Goal: Task Accomplishment & Management: Manage account settings

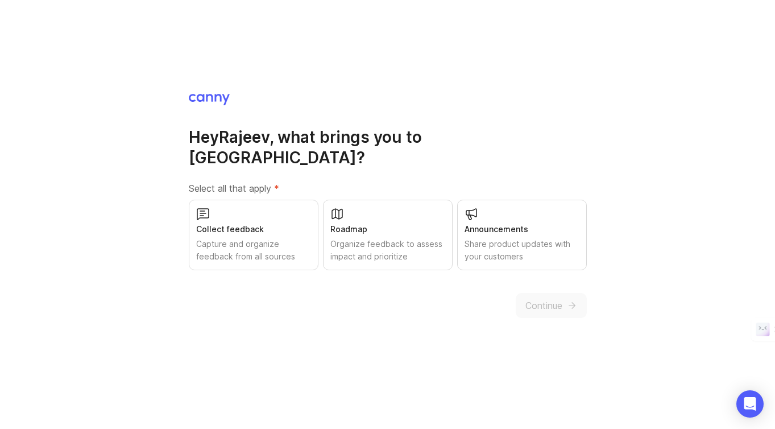
click at [240, 223] on div "Collect feedback" at bounding box center [253, 229] width 115 height 13
click at [382, 242] on div "Organize feedback to assess impact and prioritize" at bounding box center [387, 250] width 115 height 25
click at [520, 238] on div "Share product updates with your customers" at bounding box center [521, 250] width 115 height 25
click at [550, 298] on span "Continue" at bounding box center [543, 305] width 37 height 14
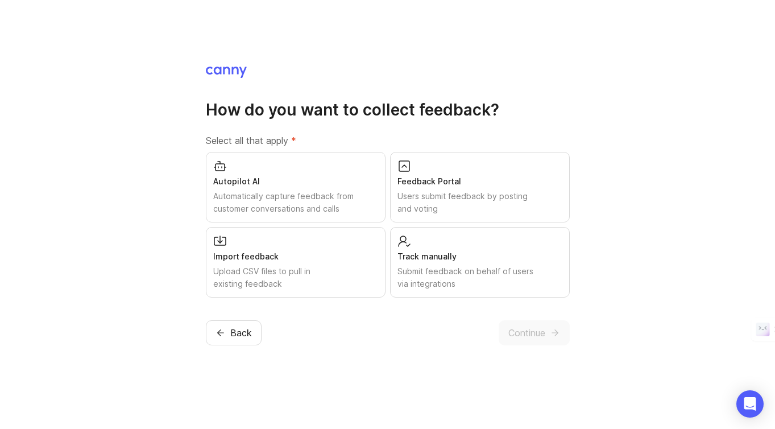
click at [485, 196] on div "Users submit feedback by posting and voting" at bounding box center [479, 202] width 165 height 25
click at [523, 324] on button "Continue" at bounding box center [534, 332] width 71 height 25
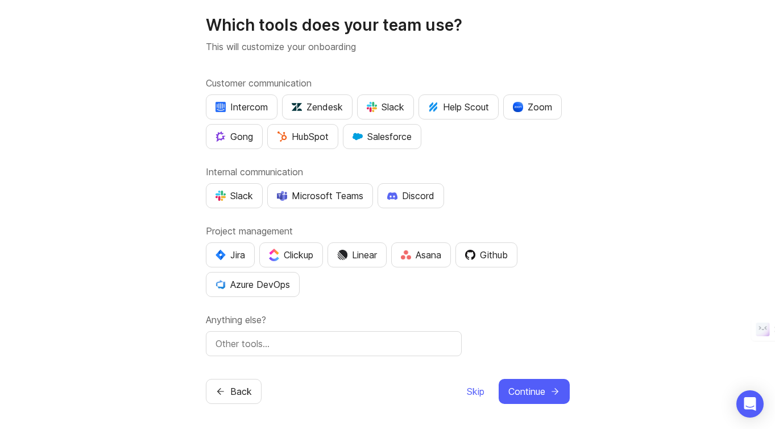
scroll to position [31, 0]
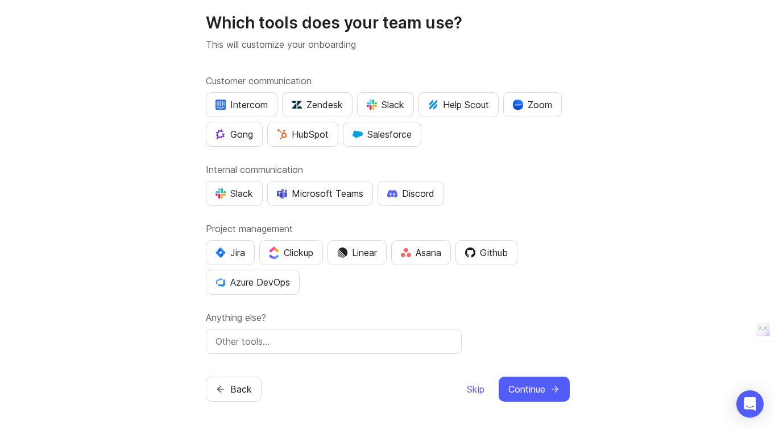
click at [248, 344] on input "text" at bounding box center [333, 341] width 237 height 14
type input "S"
click at [531, 388] on span "Continue" at bounding box center [526, 389] width 37 height 14
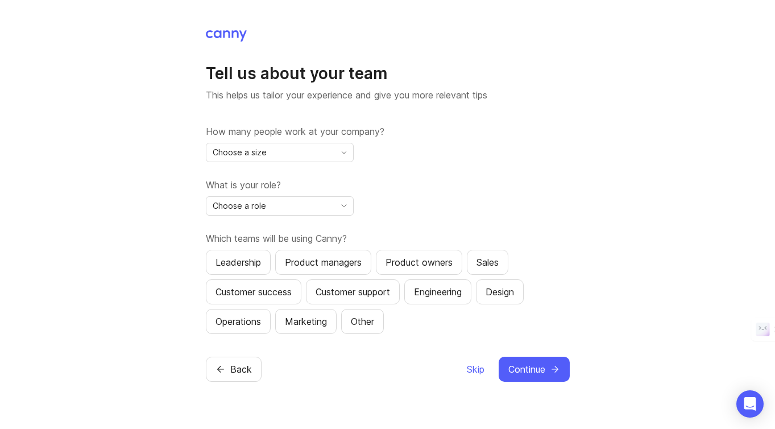
click at [534, 364] on span "Continue" at bounding box center [526, 369] width 37 height 14
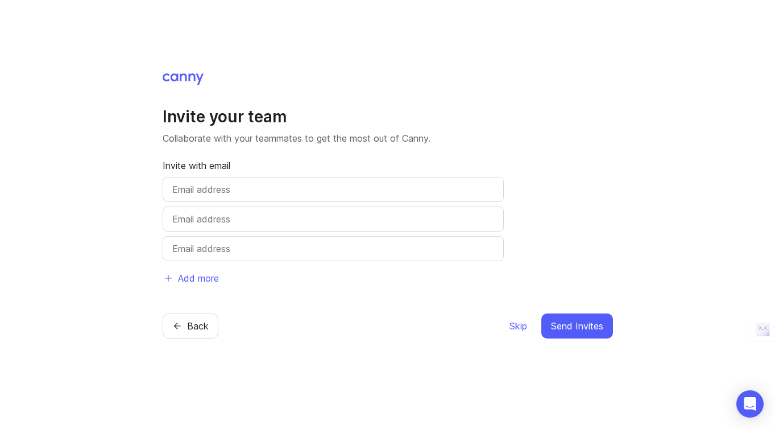
click at [509, 329] on span "Skip" at bounding box center [518, 326] width 18 height 14
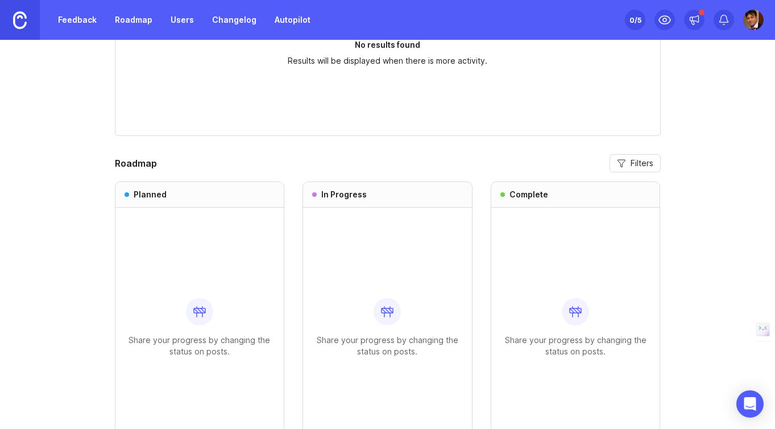
scroll to position [944, 0]
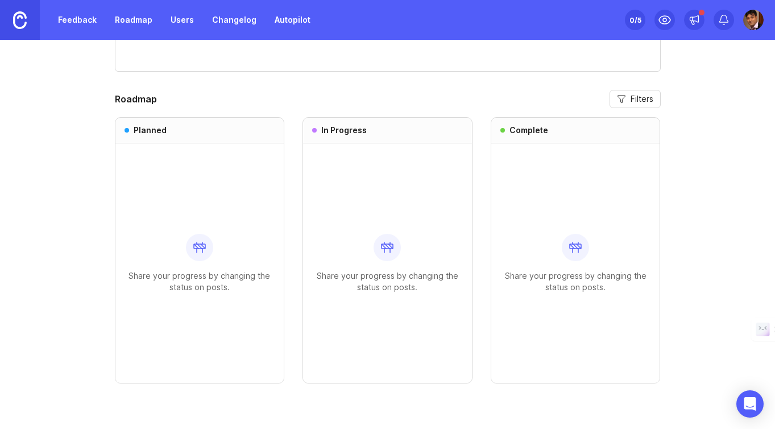
click at [155, 126] on h3 "Planned" at bounding box center [150, 130] width 33 height 11
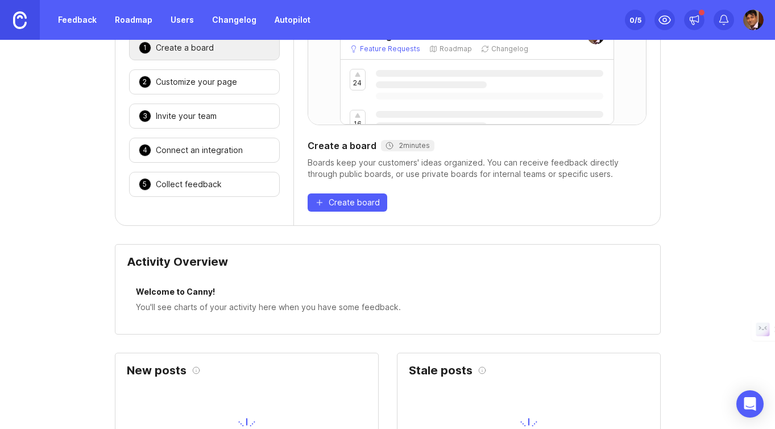
scroll to position [0, 0]
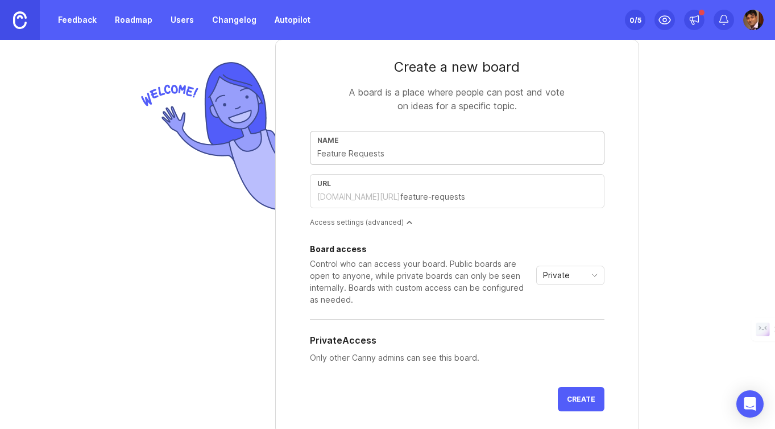
scroll to position [39, 0]
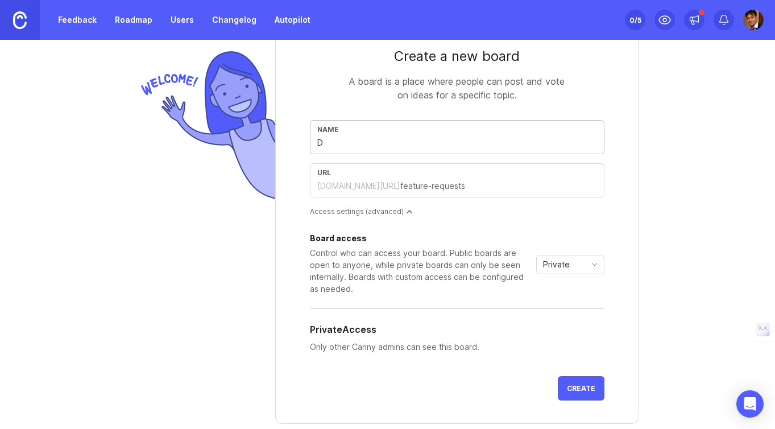
type input "Ds"
type input "ds"
type input "D"
type input "d"
type input "Da"
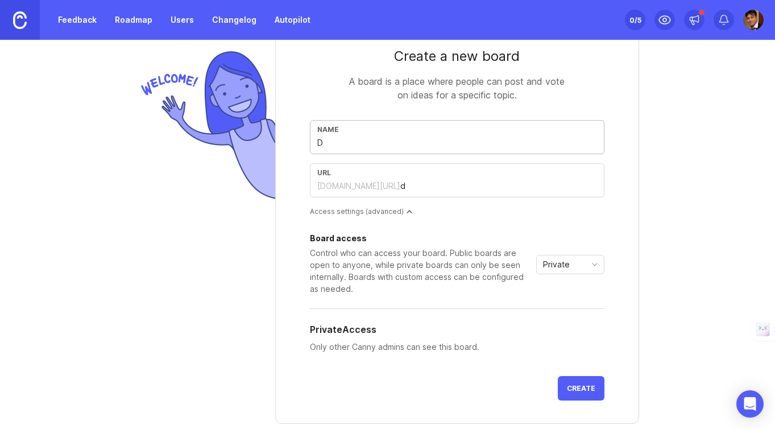
type input "da"
type input "Dai"
type input "dai"
type input "Dail"
type input "dail"
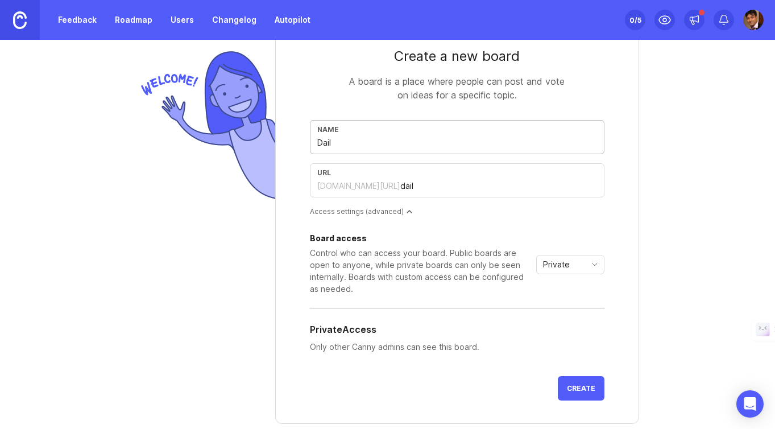
type input "Daily"
type input "daily"
type input "Daily T"
type input "daily-t"
type input "Daily Tr"
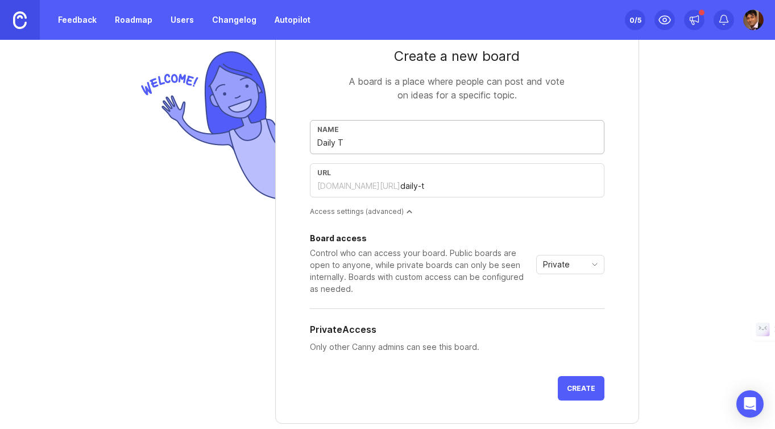
type input "daily-tr"
type input "Daily Tra"
type input "daily-tra"
type input "Daily Trac"
type input "daily-trac"
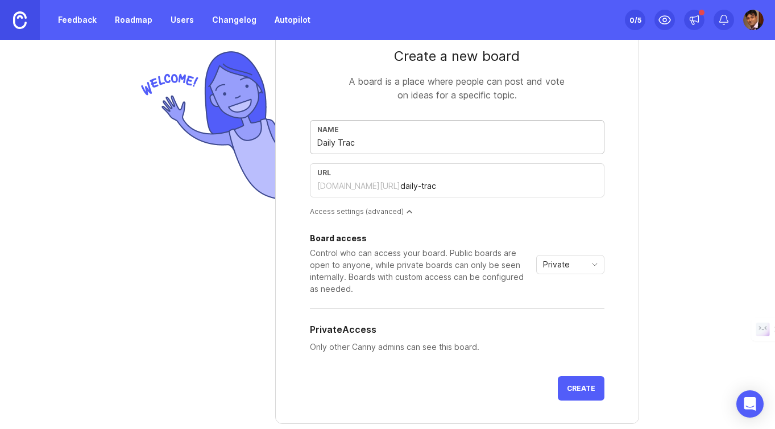
type input "Daily Track"
type input "daily-track"
type input "Daily Tracke"
type input "daily-tracke"
type input "Daily Tracker"
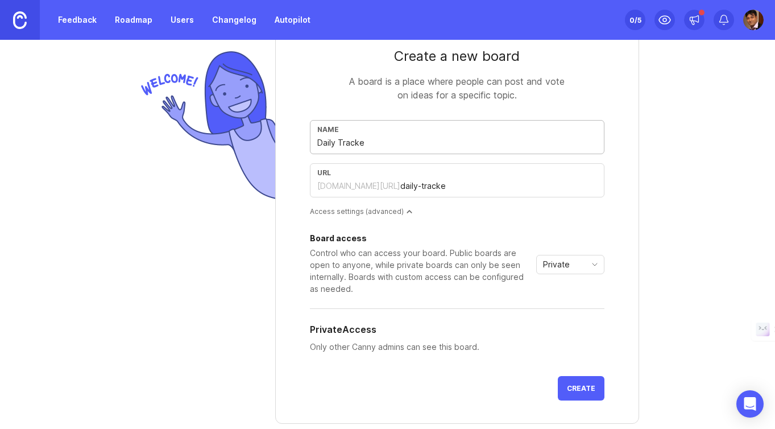
type input "daily-tracker"
type input "Daily Tracker"
click at [596, 391] on button "Create" at bounding box center [581, 388] width 47 height 24
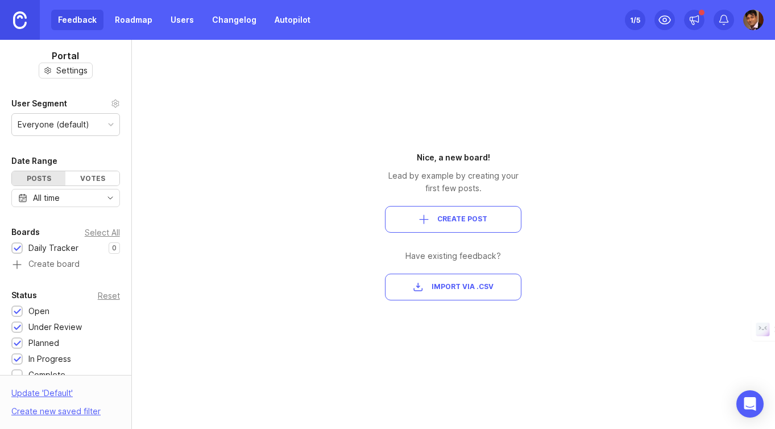
click at [449, 221] on span "Create Post" at bounding box center [462, 219] width 50 height 10
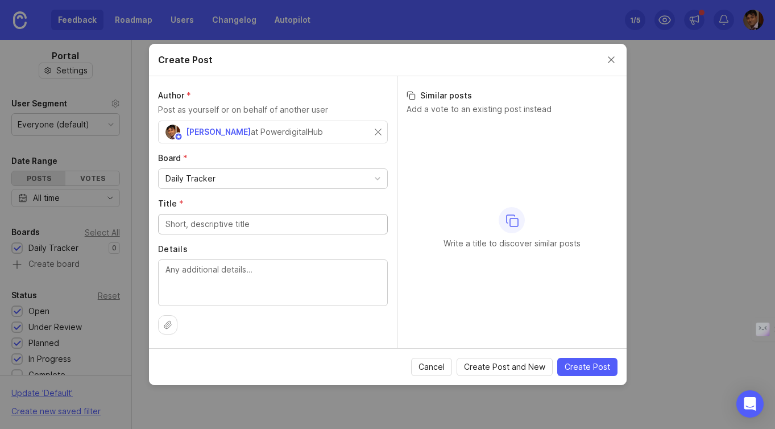
click at [203, 229] on input "Title *" at bounding box center [272, 224] width 215 height 13
type input "This is a Daily tracker"
drag, startPoint x: 268, startPoint y: 217, endPoint x: 95, endPoint y: 213, distance: 172.9
click at [95, 213] on div "Create Post Author * Post as yourself or on behalf of another user [PERSON_NAME…" at bounding box center [387, 214] width 775 height 429
drag, startPoint x: 256, startPoint y: 227, endPoint x: 173, endPoint y: 227, distance: 83.6
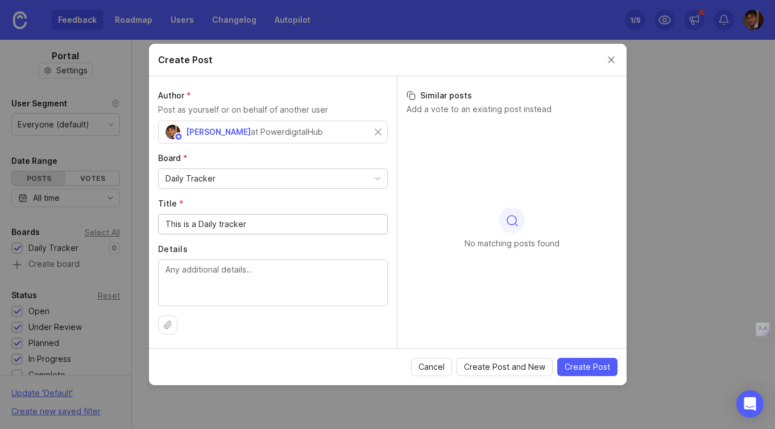
click at [173, 227] on input "This is a Daily tracker" at bounding box center [272, 224] width 215 height 13
click at [259, 228] on input "This is a Daily tracker" at bounding box center [272, 224] width 215 height 13
drag, startPoint x: 259, startPoint y: 228, endPoint x: 140, endPoint y: 221, distance: 118.4
click at [140, 221] on div "Create Post Author * Post as yourself or on behalf of another user [PERSON_NAME…" at bounding box center [387, 214] width 775 height 429
click at [236, 285] on textarea "Details" at bounding box center [272, 282] width 215 height 38
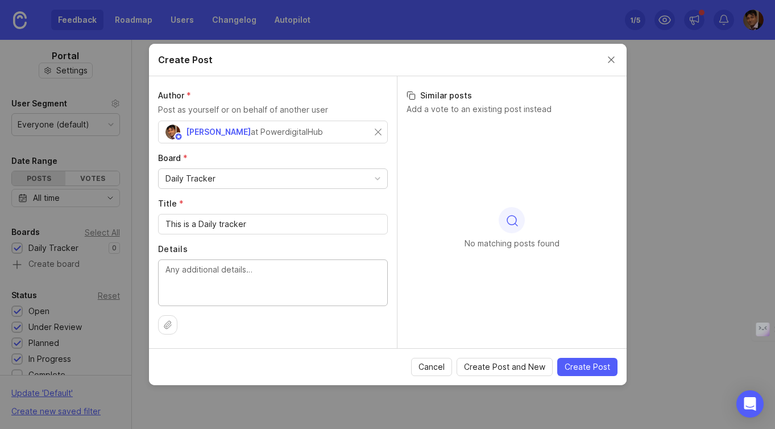
paste textarea "This is a Daily tracker"
click at [256, 264] on textarea "This is a Daily tracker" at bounding box center [272, 282] width 215 height 38
type textarea "This is a Daily tracker for time and focus management and prioritisation"
click at [565, 366] on span "Create Post" at bounding box center [587, 366] width 45 height 11
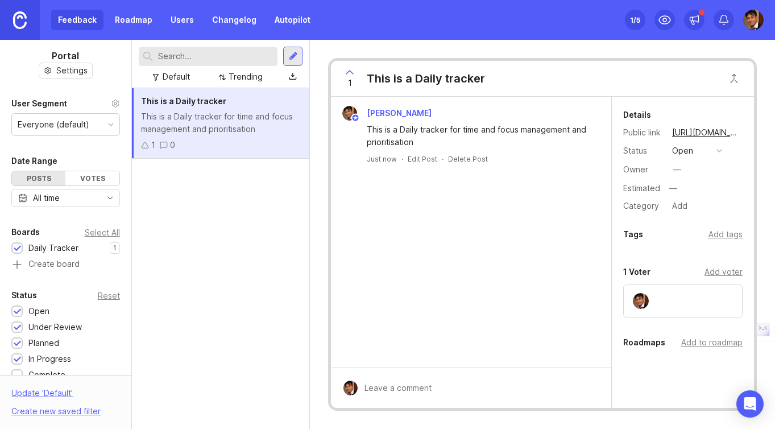
click at [122, 18] on link "Roadmap" at bounding box center [133, 20] width 51 height 20
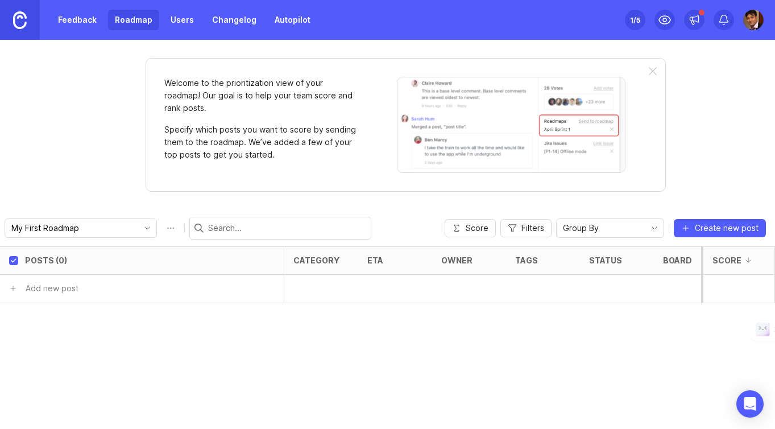
click at [653, 73] on div at bounding box center [653, 71] width 8 height 9
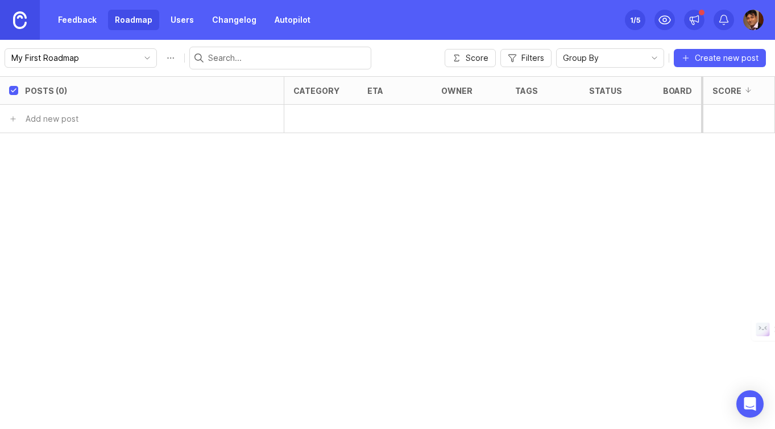
click at [652, 69] on div "My First Roadmap Score Filters Group By Create new post" at bounding box center [387, 58] width 775 height 36
click at [707, 59] on span "Create new post" at bounding box center [727, 57] width 64 height 11
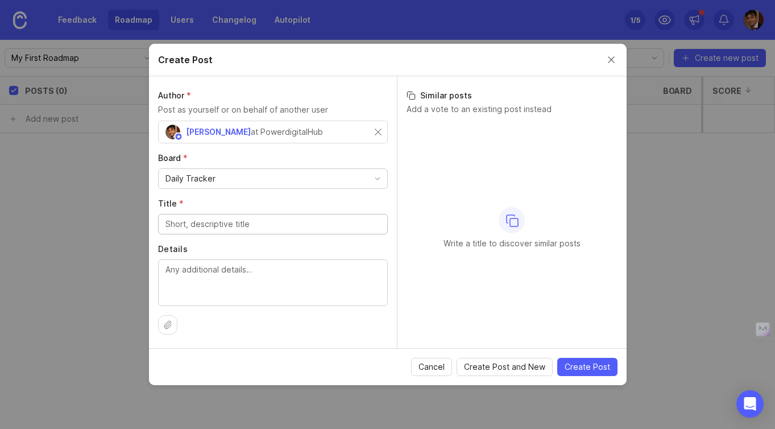
click at [609, 57] on button "Close create post modal" at bounding box center [611, 59] width 13 height 13
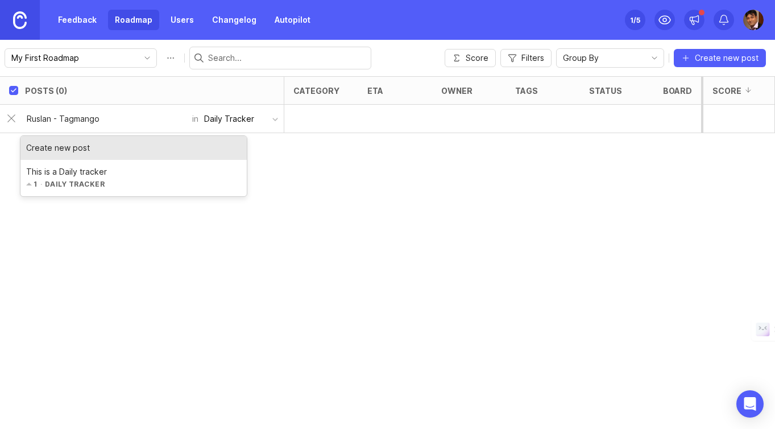
type input "Ruslan - Tagmango"
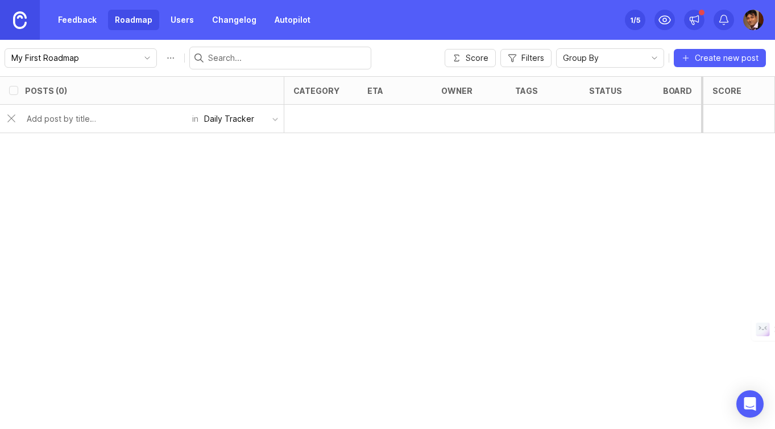
checkbox input "false"
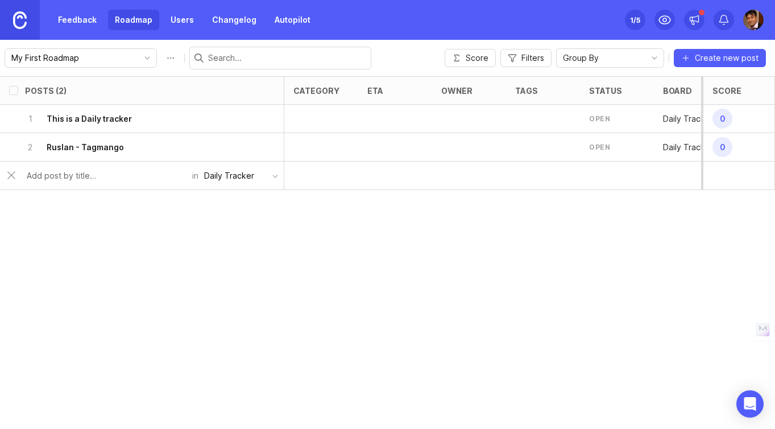
click at [530, 96] on div "tags" at bounding box center [543, 90] width 74 height 27
click at [63, 160] on div "2 This is a Daily tracker" at bounding box center [138, 147] width 227 height 28
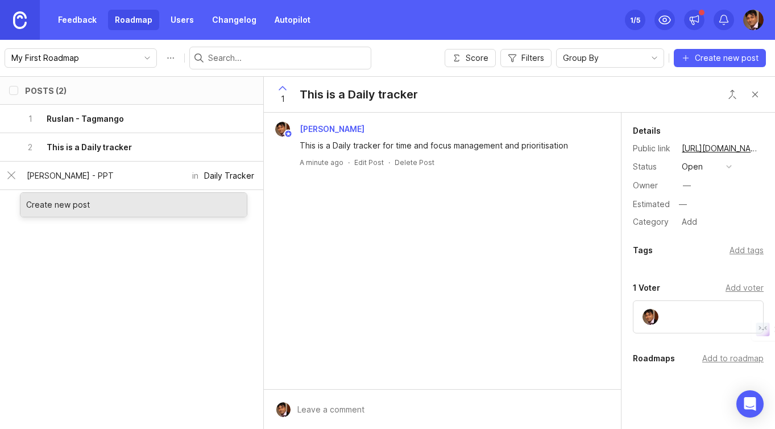
type input "[PERSON_NAME] - PPT"
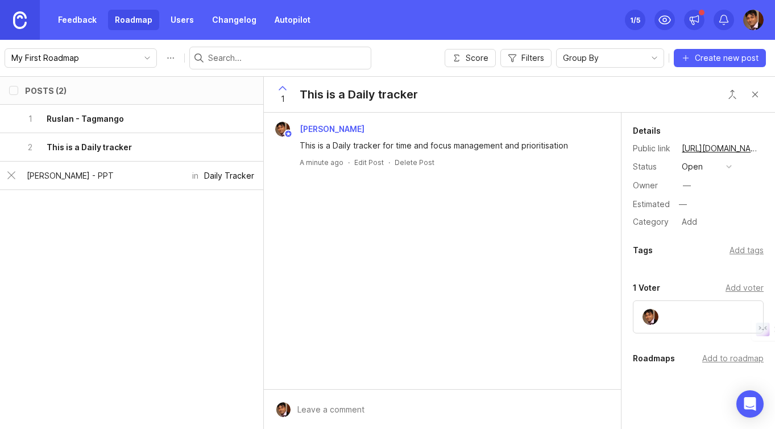
click at [189, 270] on div "Posts (2) category eta owner tags status board Votes Impact Effort Score 1 Rusl…" at bounding box center [387, 252] width 775 height 352
click at [213, 175] on div "Daily Tracker" at bounding box center [229, 175] width 50 height 13
click at [226, 204] on li "Daily Tracker" at bounding box center [240, 199] width 85 height 21
click at [198, 165] on button "Daily Tracker" at bounding box center [240, 176] width 85 height 22
click at [218, 171] on div "Daily Tracker" at bounding box center [229, 175] width 50 height 13
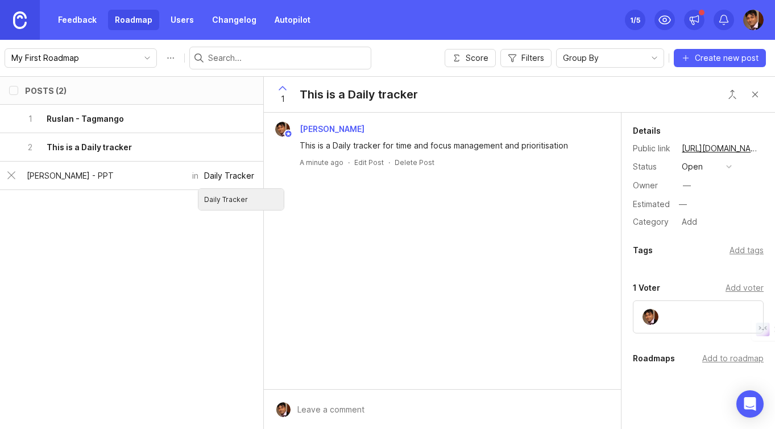
click at [171, 237] on div "Posts (2) category eta owner tags status board Votes Impact Effort Score 1 Rusl…" at bounding box center [387, 252] width 775 height 352
click at [61, 118] on h6 "Ruslan - Tagmango" at bounding box center [85, 118] width 77 height 11
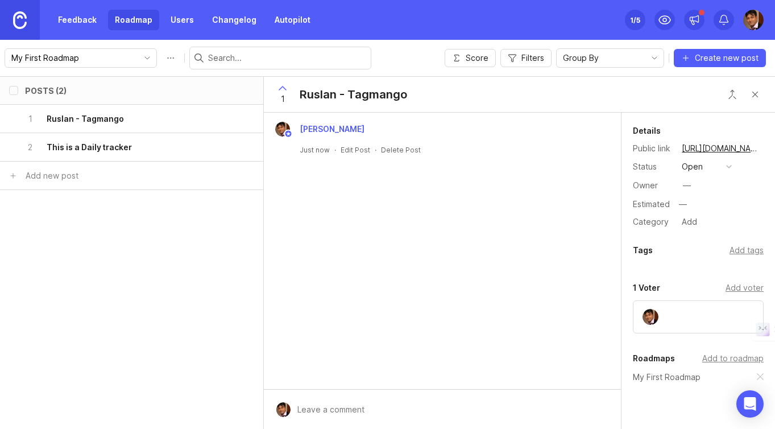
click at [97, 148] on h6 "This is a Daily tracker" at bounding box center [89, 147] width 85 height 11
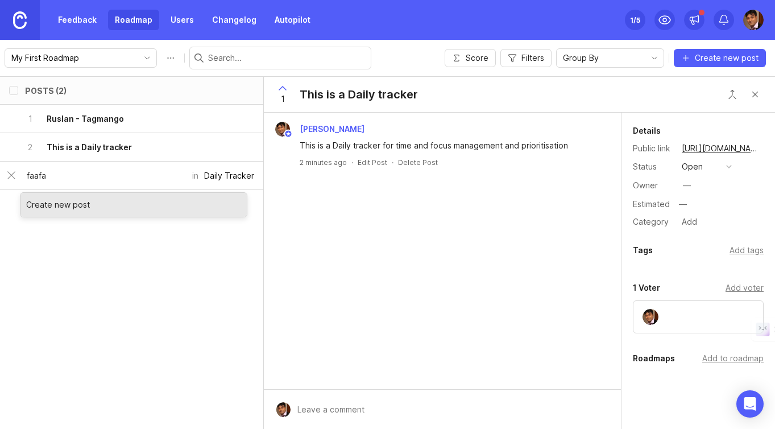
type input "faafa"
click at [94, 209] on div "Create new post" at bounding box center [133, 205] width 226 height 24
click at [65, 200] on div "Create new post" at bounding box center [133, 205] width 226 height 24
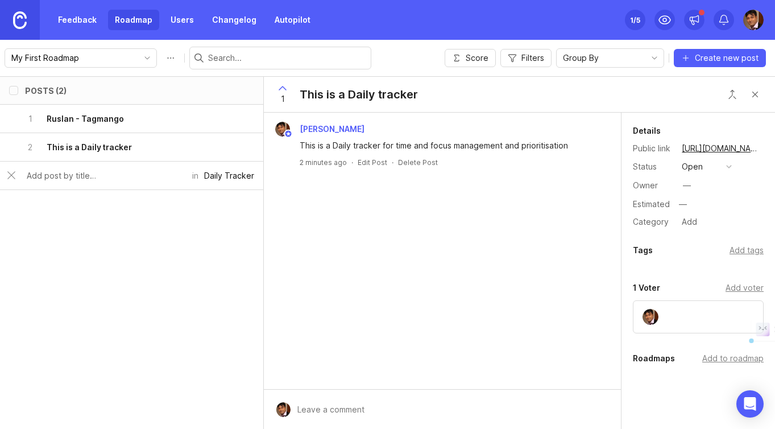
click at [65, 200] on div "Posts (2) category eta owner tags status board Votes Impact Effort Score 1 Rusl…" at bounding box center [387, 252] width 775 height 352
click at [189, 260] on div "Posts (2) category eta owner tags status board Votes Impact Effort Score 1 Rusl…" at bounding box center [387, 252] width 775 height 352
